Goal: Transaction & Acquisition: Purchase product/service

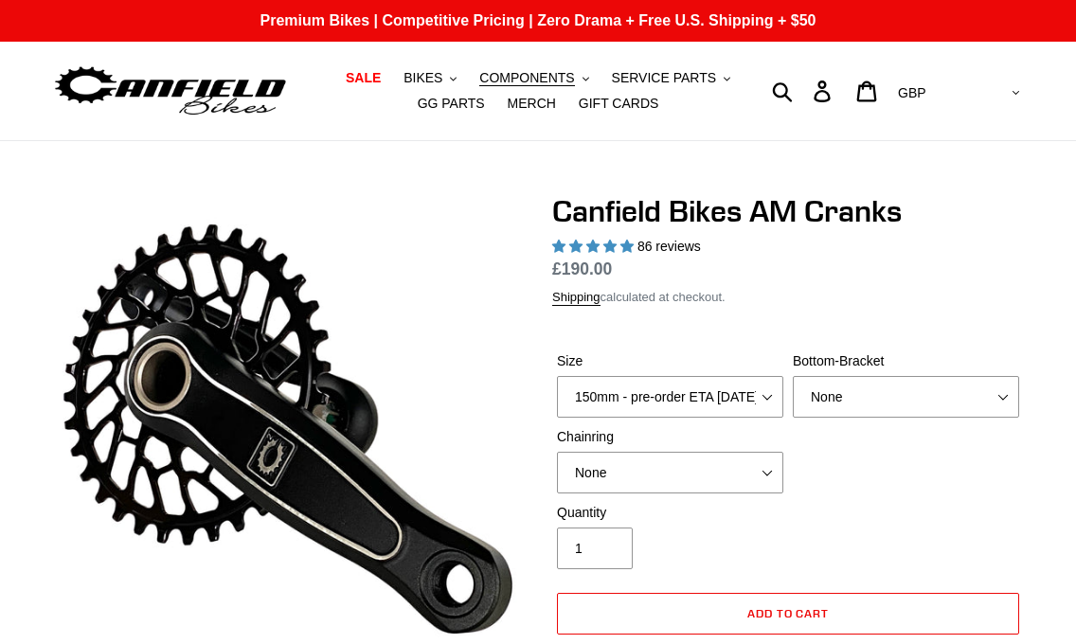
select select "highest-rating"
click at [649, 396] on select "150mm - pre-order ETA [DATE] 155mm - pre-order ETA [DATE] 160mm - pre-order ETA…" at bounding box center [670, 397] width 226 height 42
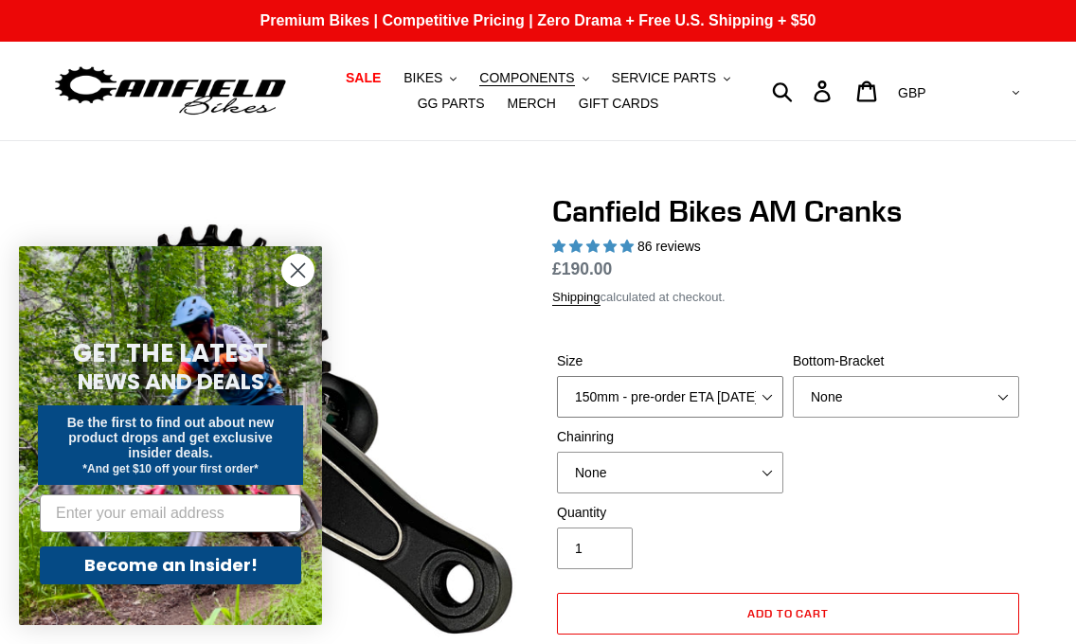
select select "160mm - pre-order ETA [DATE]"
click at [557, 376] on select "150mm - pre-order ETA [DATE] 155mm - pre-order ETA [DATE] 160mm - pre-order ETA…" at bounding box center [670, 397] width 226 height 42
click at [834, 392] on select "None BSA Threaded 68/73mm Press Fit PF92" at bounding box center [906, 397] width 226 height 42
select select "BSA Threaded 68/73mm"
click at [793, 376] on select "None BSA Threaded 68/73mm Press Fit PF92" at bounding box center [906, 397] width 226 height 42
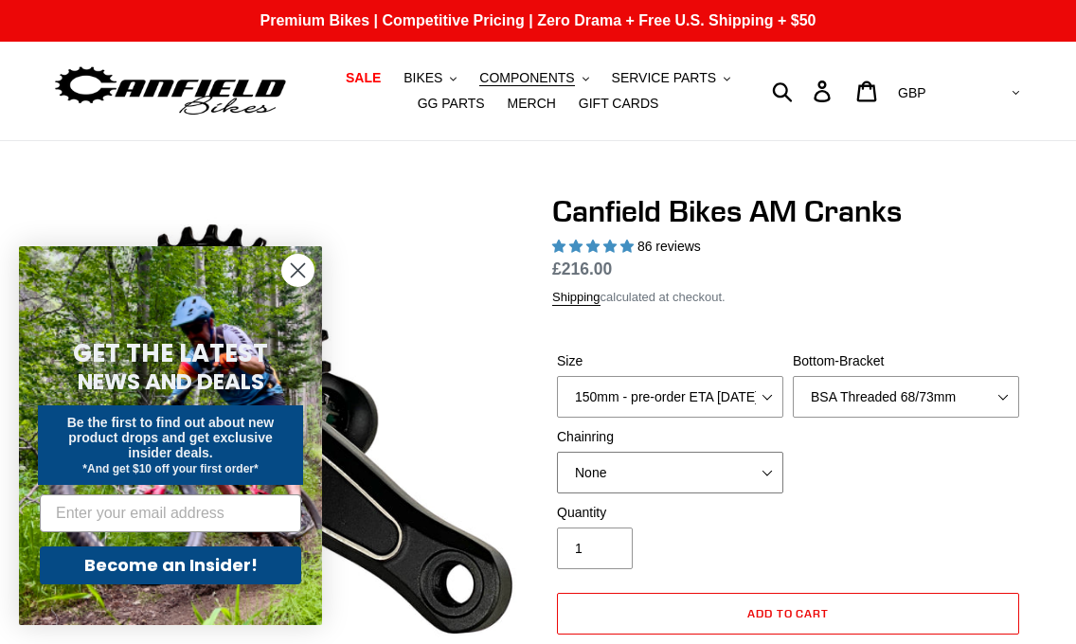
click at [647, 476] on select "None 30t Round (Boost 148) 30t Oval (Boost 148) 32t Round (Boost 148) 32t Oval …" at bounding box center [670, 473] width 226 height 42
select select "34t Round (Boost 148)"
click at [557, 452] on select "None 30t Round (Boost 148) 30t Oval (Boost 148) 32t Round (Boost 148) 32t Oval …" at bounding box center [670, 473] width 226 height 42
